Goal: Use online tool/utility: Utilize a website feature to perform a specific function

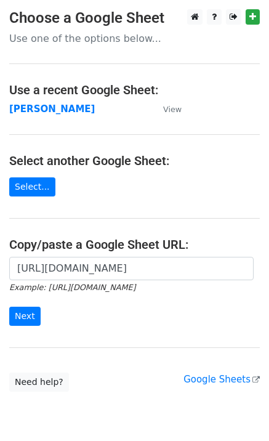
scroll to position [0, 279]
type input "[URL][DOMAIN_NAME]"
click at [9, 307] on input "Next" at bounding box center [24, 316] width 31 height 19
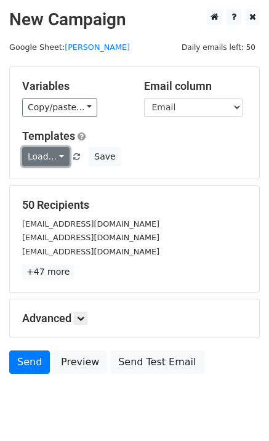
click at [57, 164] on link "Load..." at bounding box center [45, 156] width 47 height 19
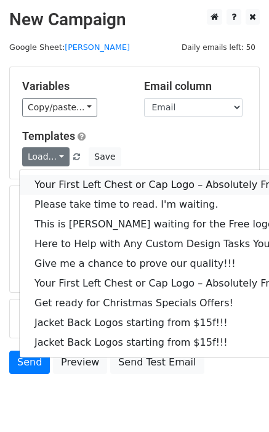
drag, startPoint x: 73, startPoint y: 191, endPoint x: 60, endPoint y: 191, distance: 12.9
click at [73, 191] on link "Your First Left Chest or Cap Logo – Absolutely Free" at bounding box center [167, 185] width 294 height 20
